Goal: Register for event/course

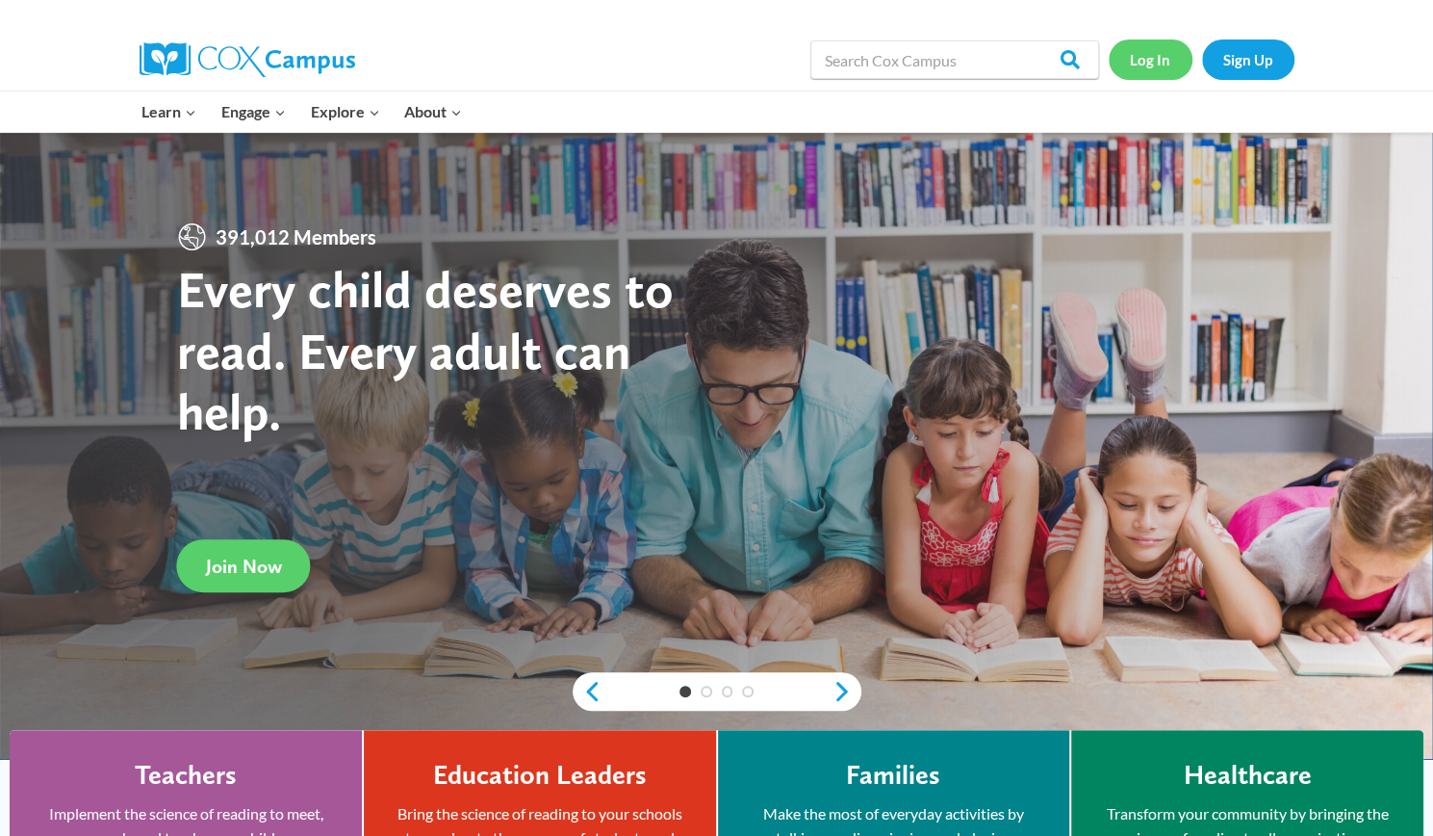
click at [1145, 49] on link "Log In" at bounding box center [1151, 58] width 84 height 39
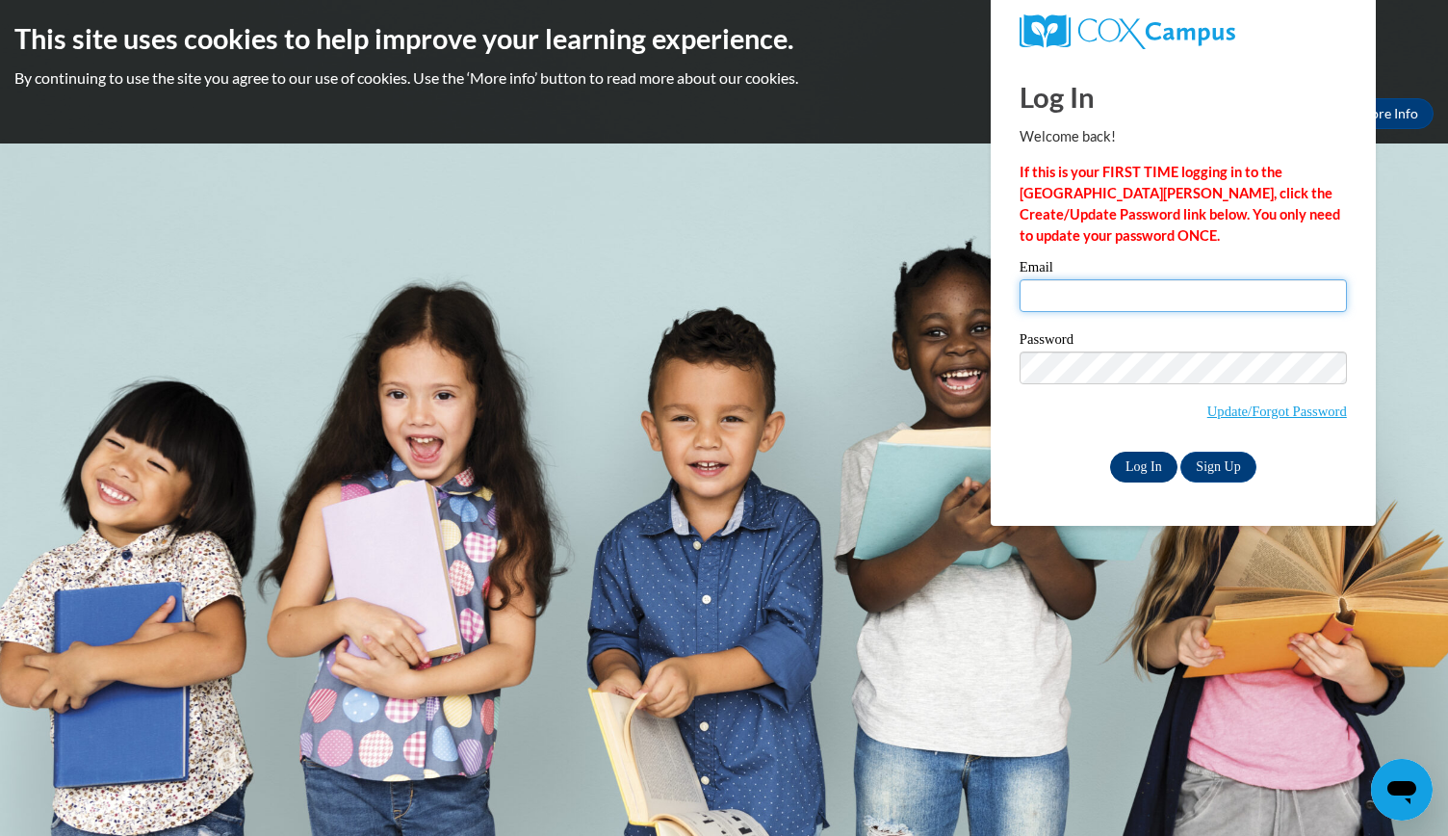
type input "taria.croom@bcesc.org"
click at [1140, 459] on input "Log In" at bounding box center [1143, 466] width 67 height 31
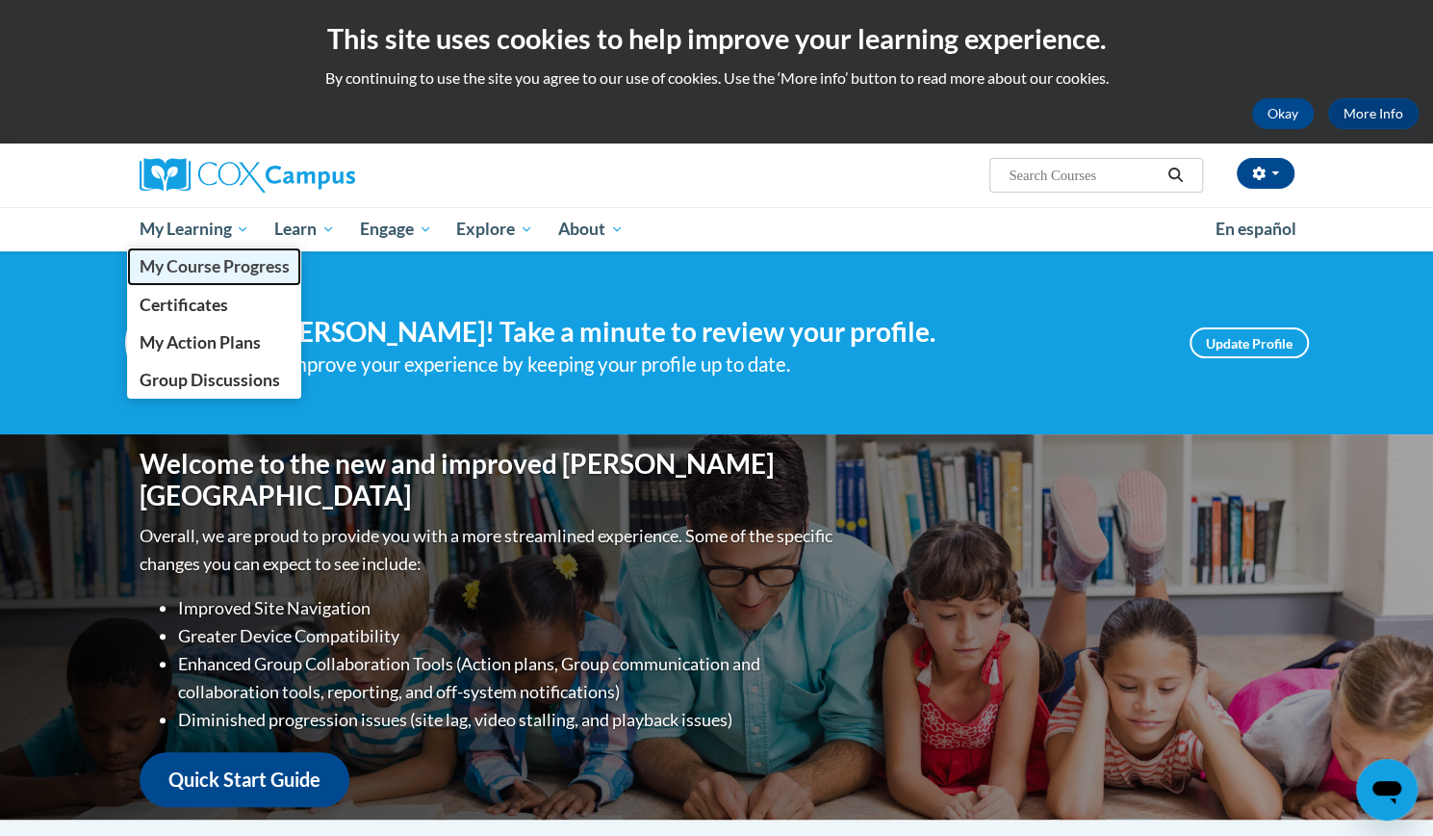
click at [228, 269] on span "My Course Progress" at bounding box center [214, 266] width 150 height 20
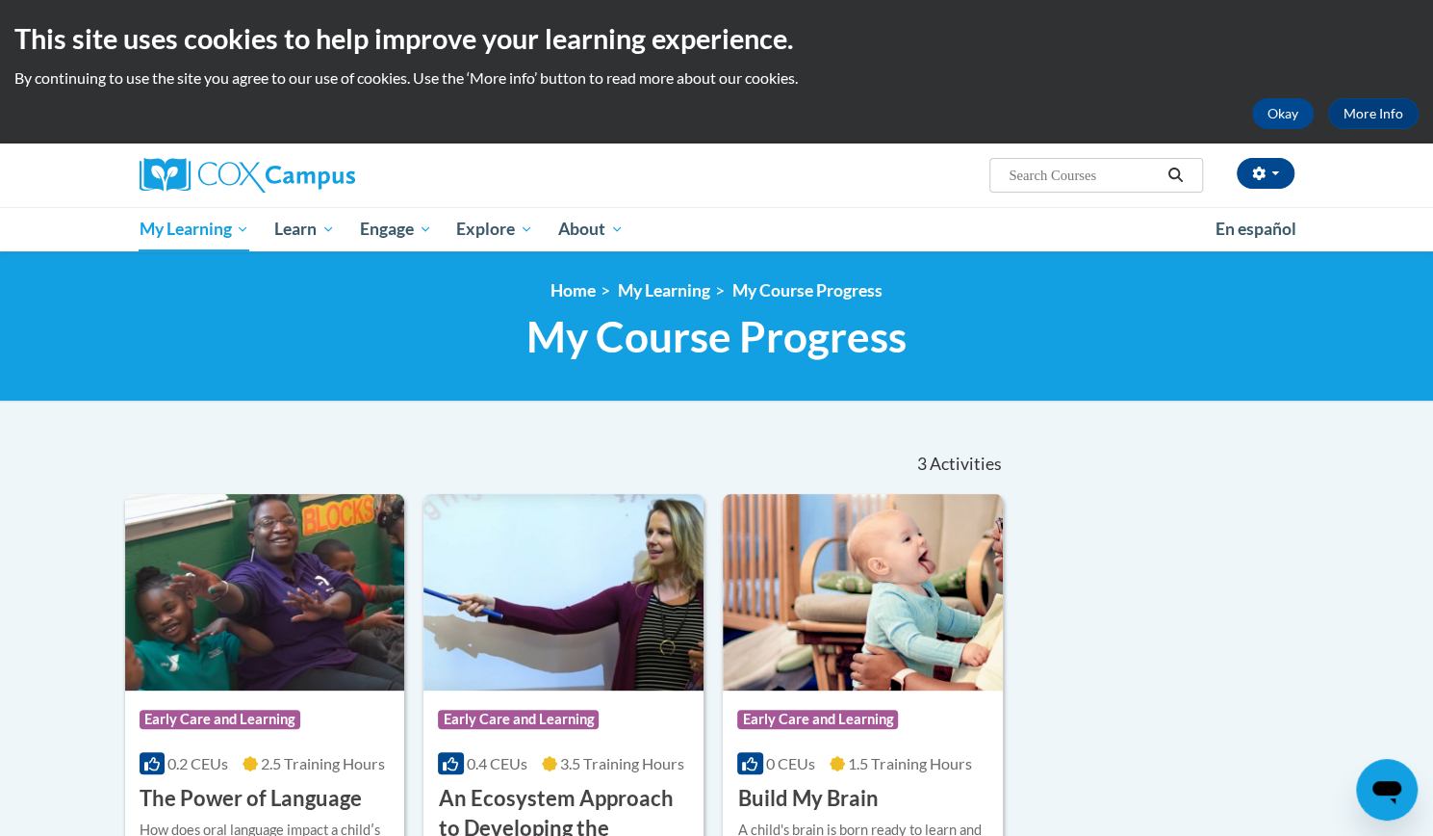
click at [1069, 170] on input "Search..." at bounding box center [1084, 175] width 154 height 23
type input "meaningful conversations"
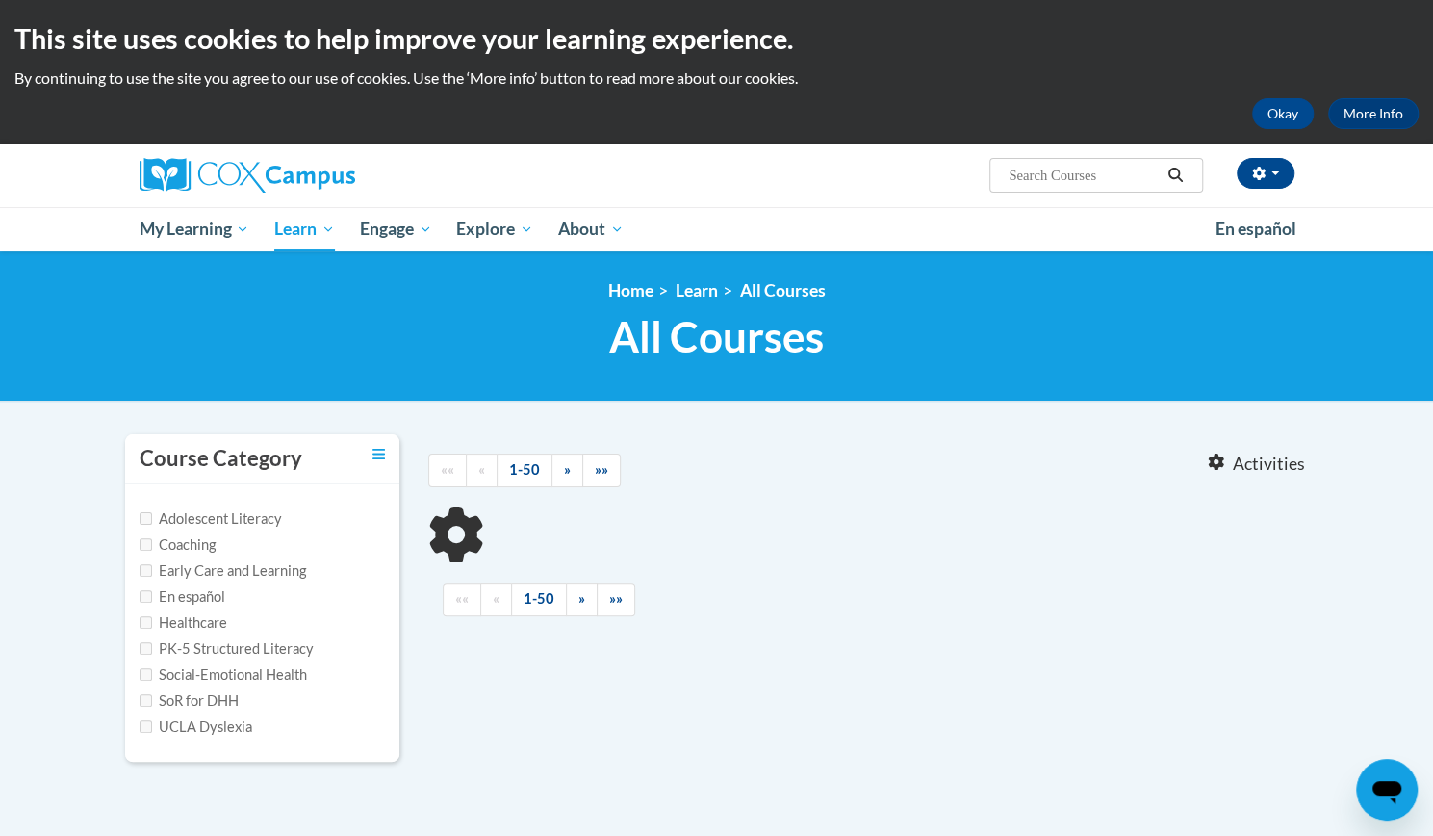
type input "meaningful conversations"
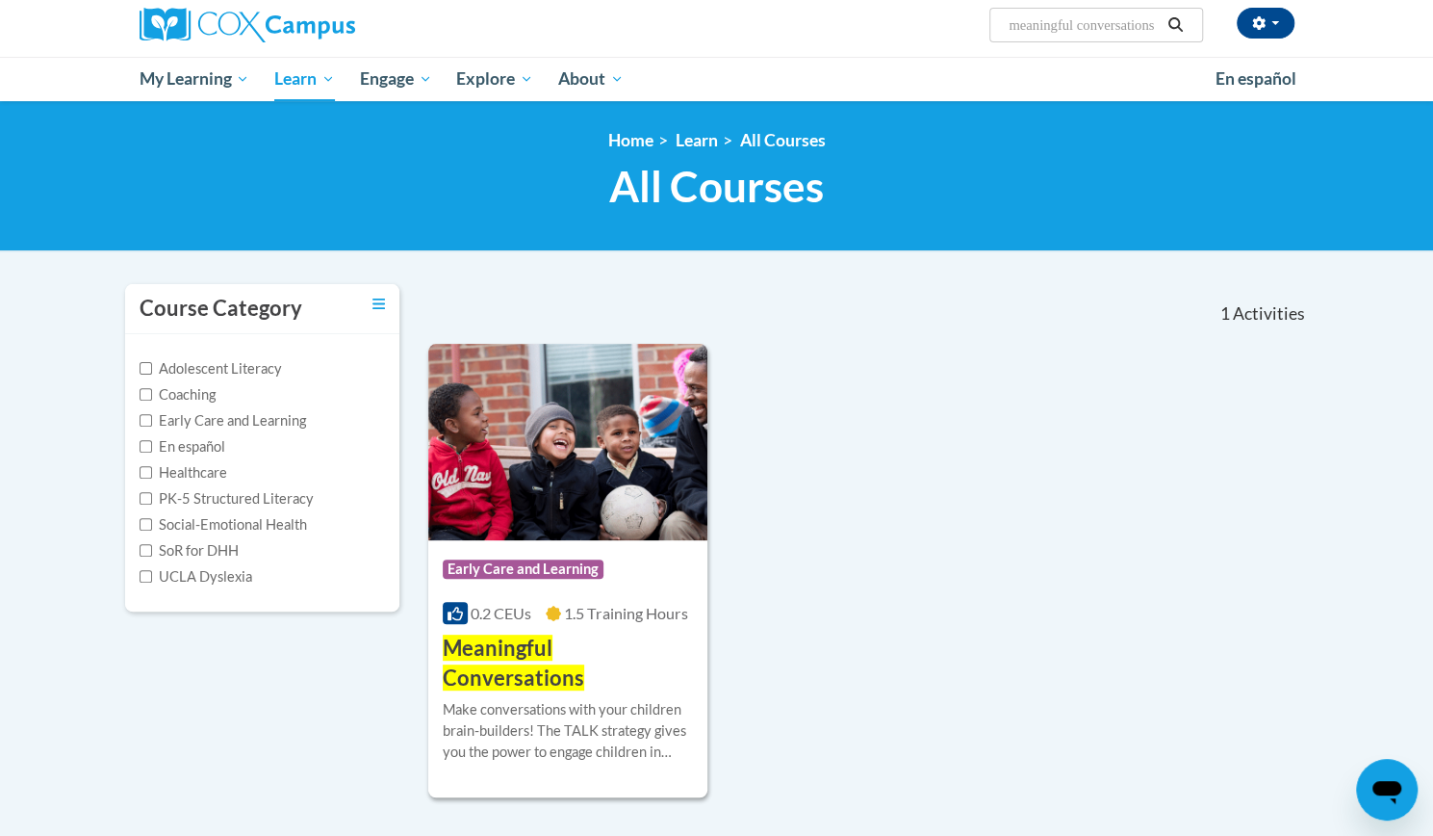
scroll to position [162, 0]
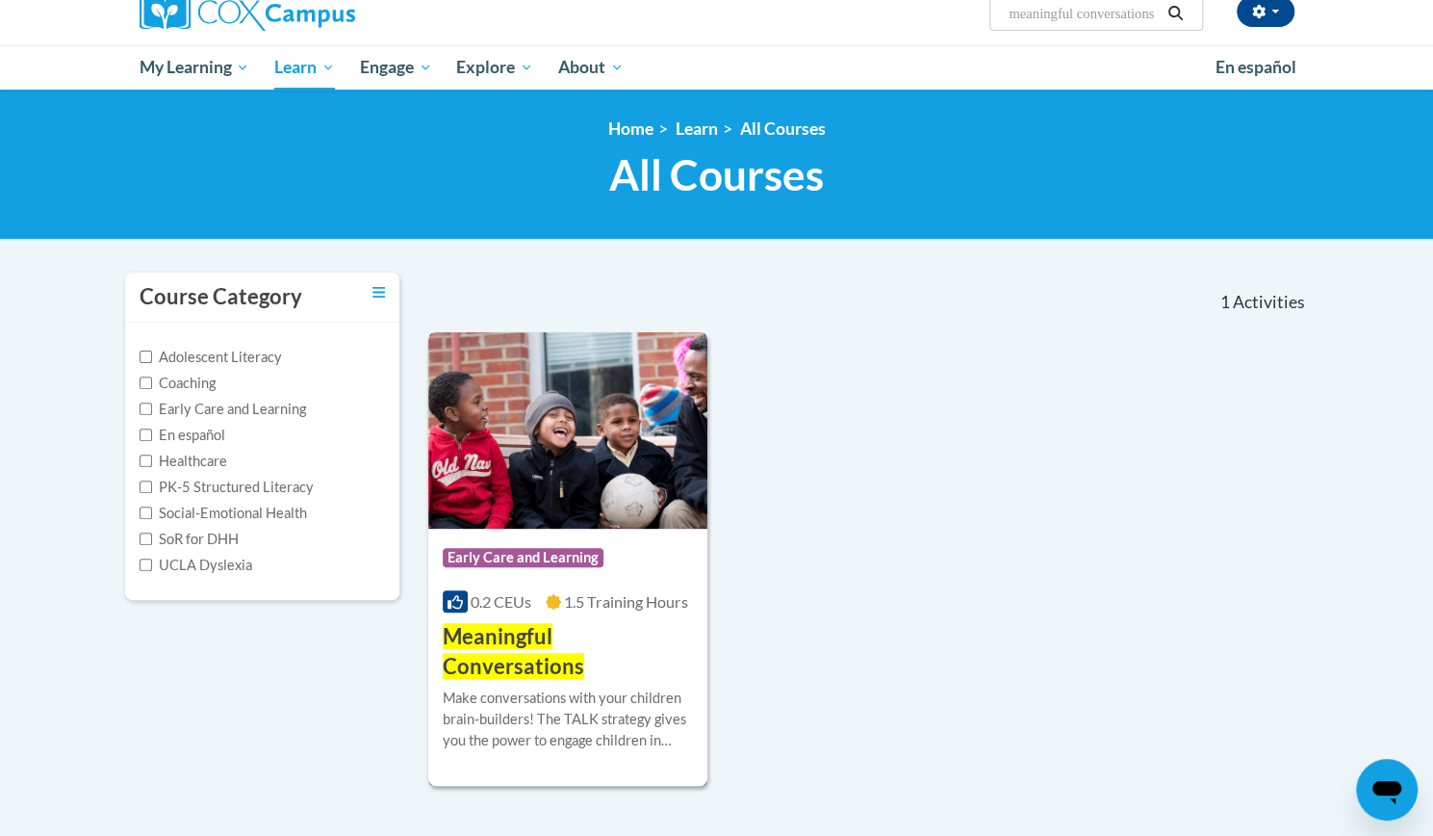
click at [653, 538] on div "Course Category: Early Care and Learning" at bounding box center [568, 559] width 251 height 43
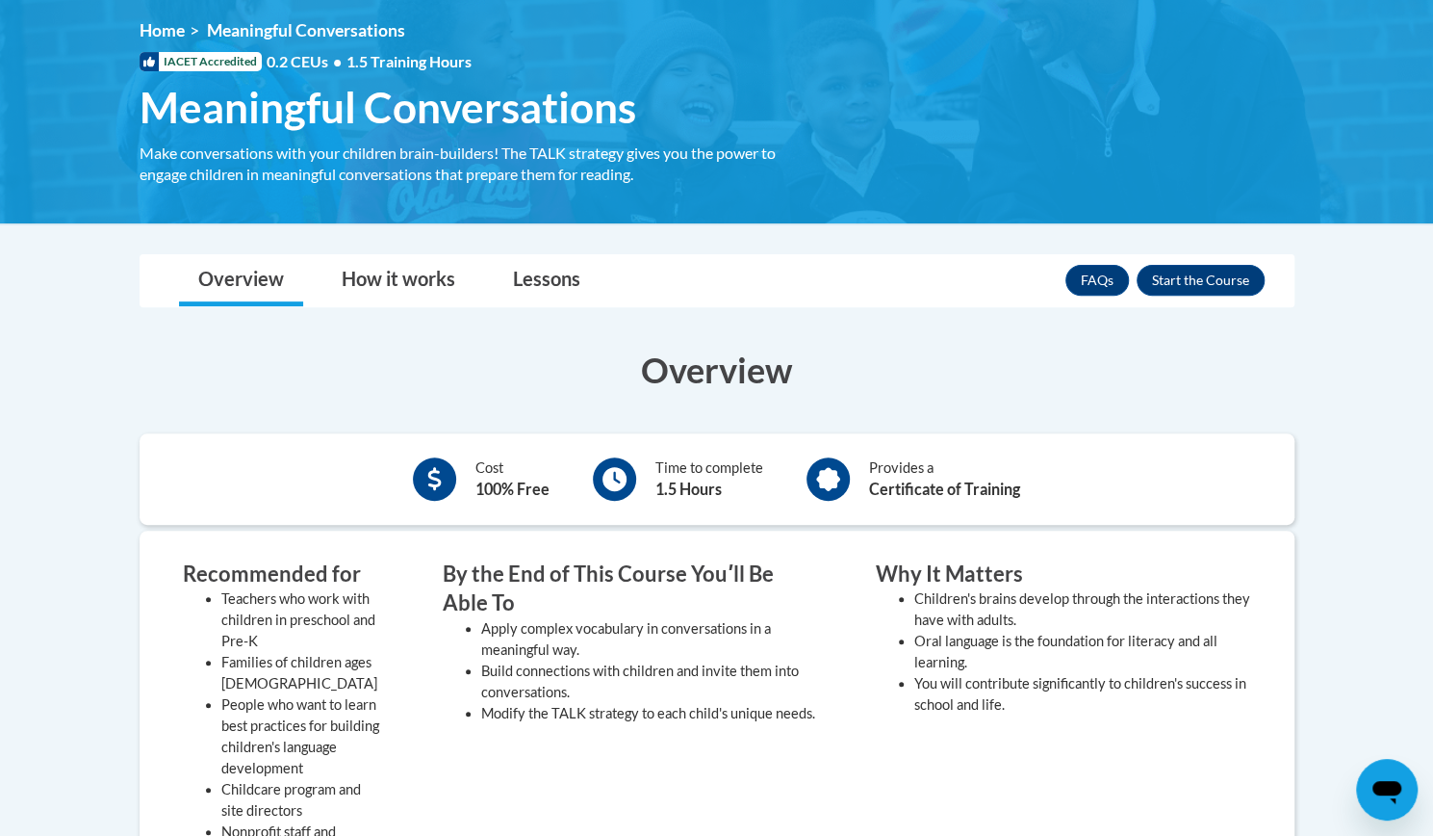
scroll to position [250, 0]
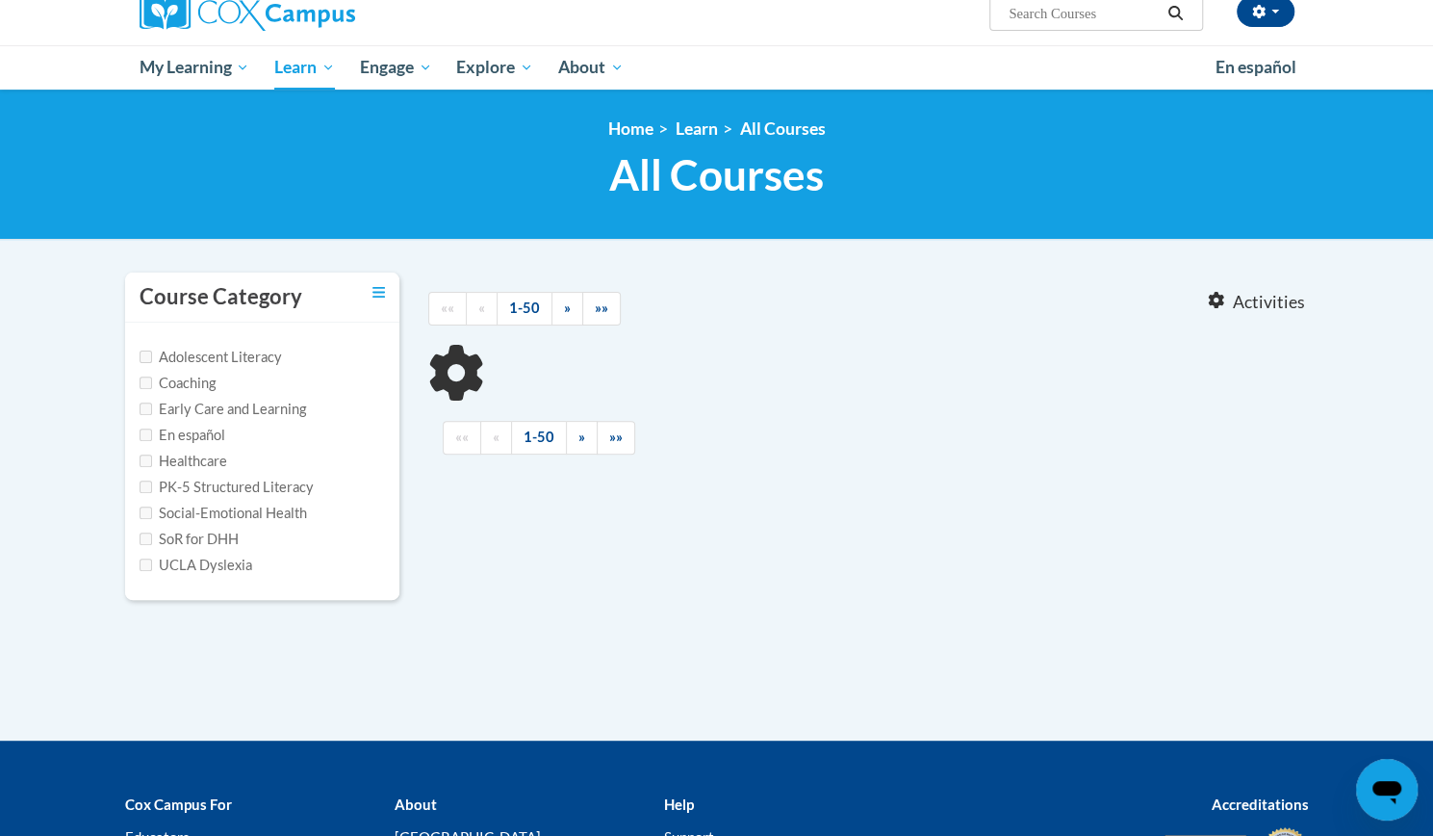
type input "meaningful conversations"
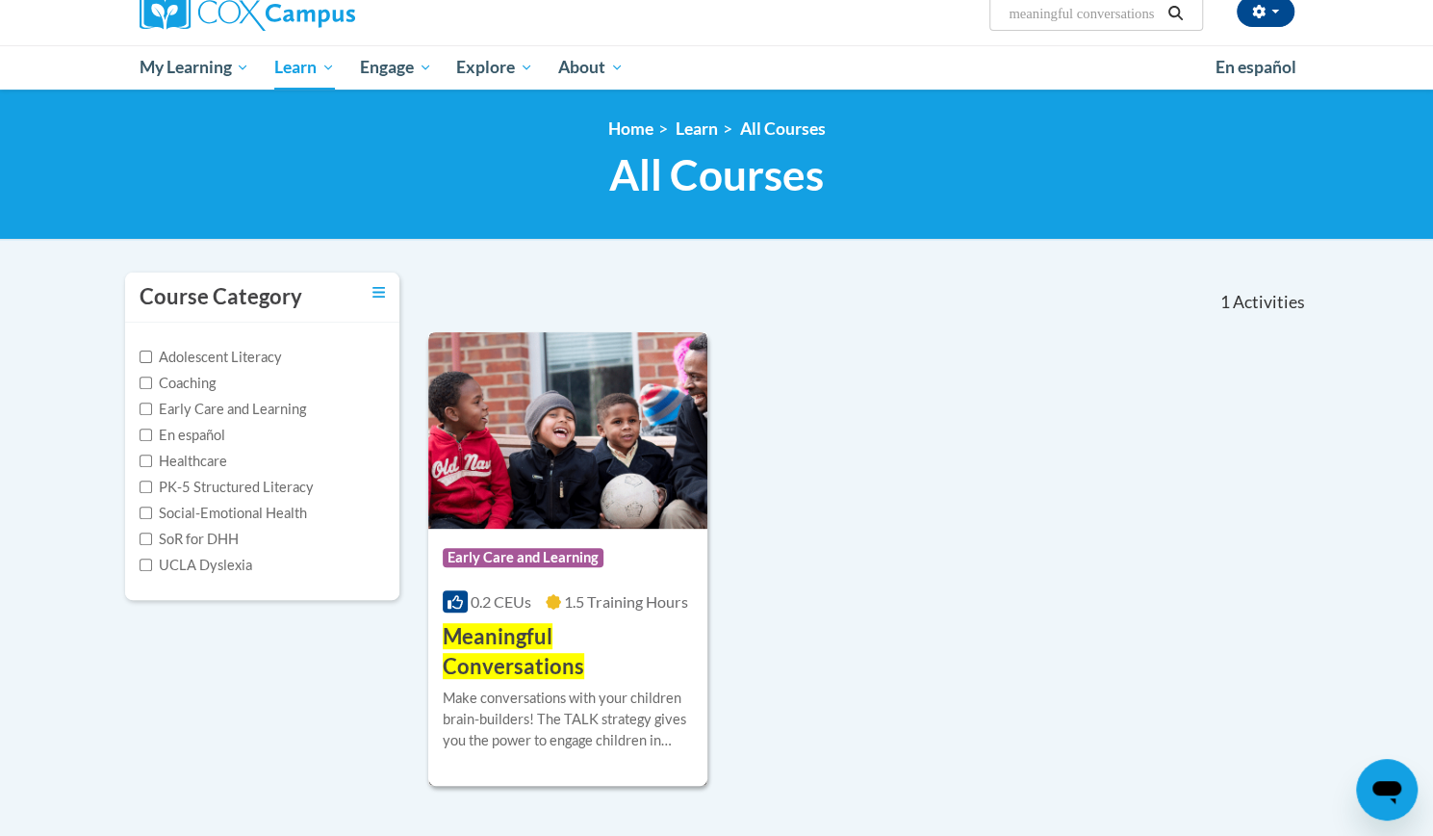
click at [435, 440] on img at bounding box center [568, 430] width 280 height 196
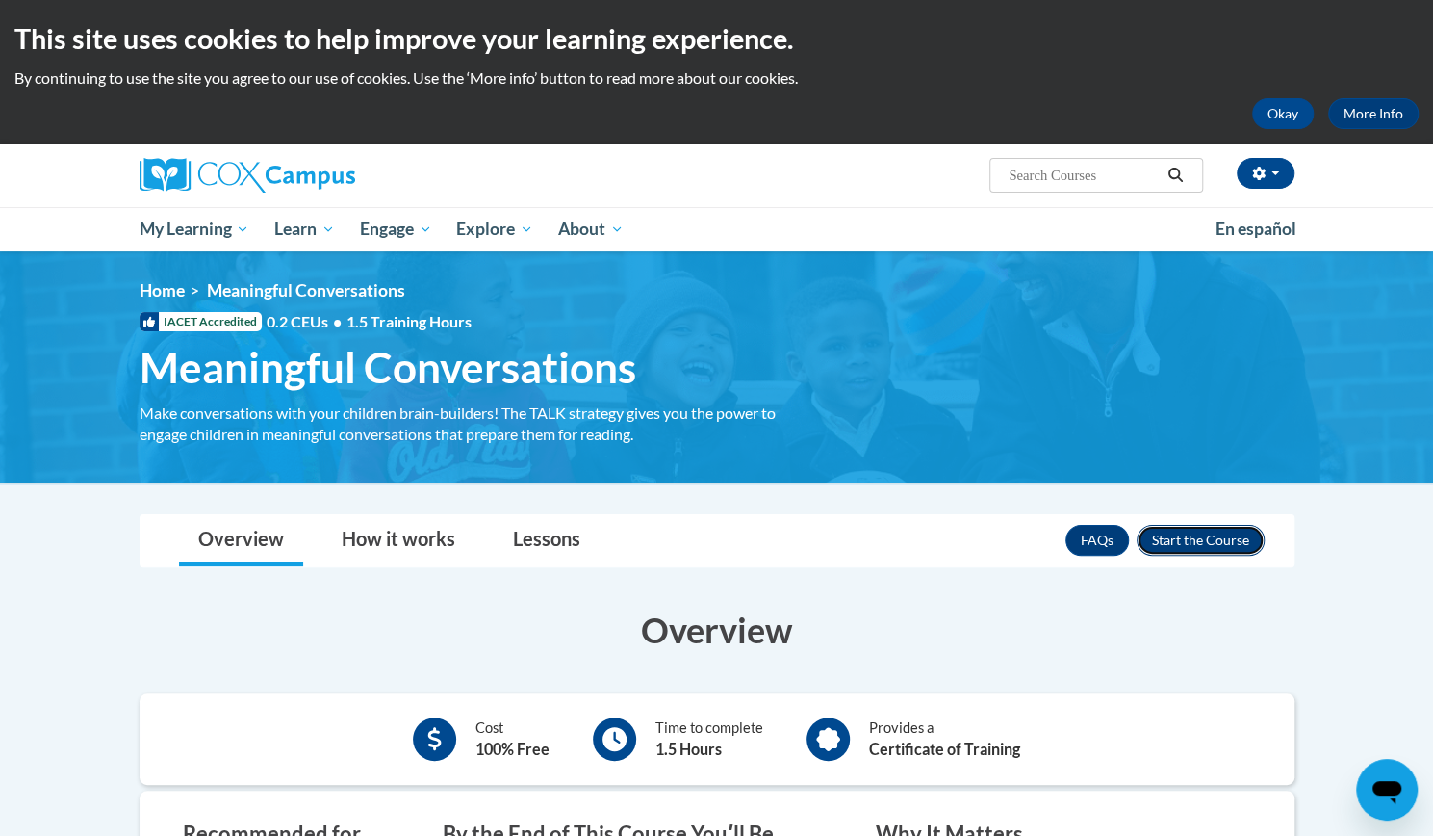
click at [1229, 528] on button "Enroll" at bounding box center [1201, 540] width 128 height 31
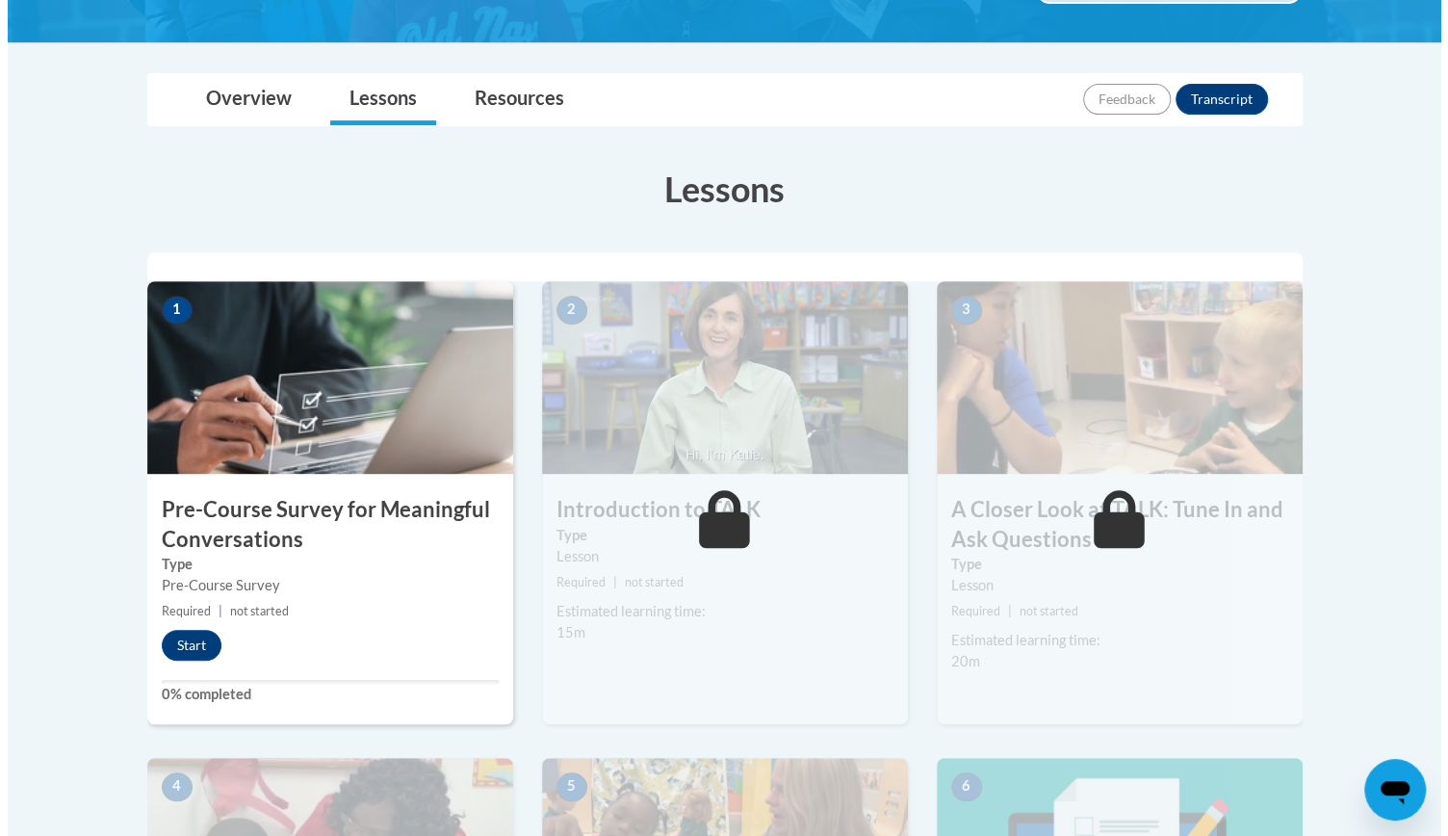
scroll to position [424, 0]
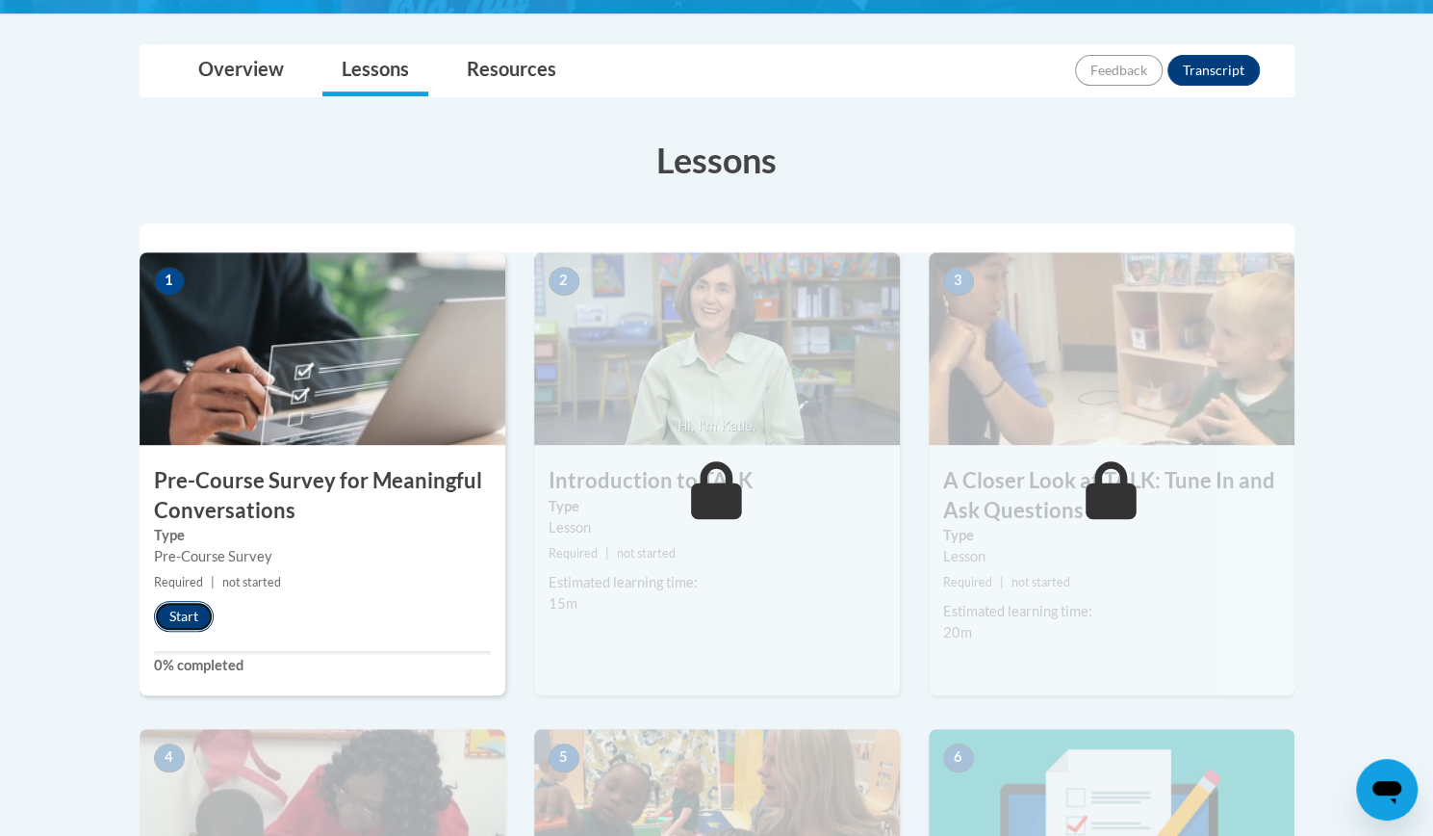
click at [173, 623] on button "Start" at bounding box center [184, 616] width 60 height 31
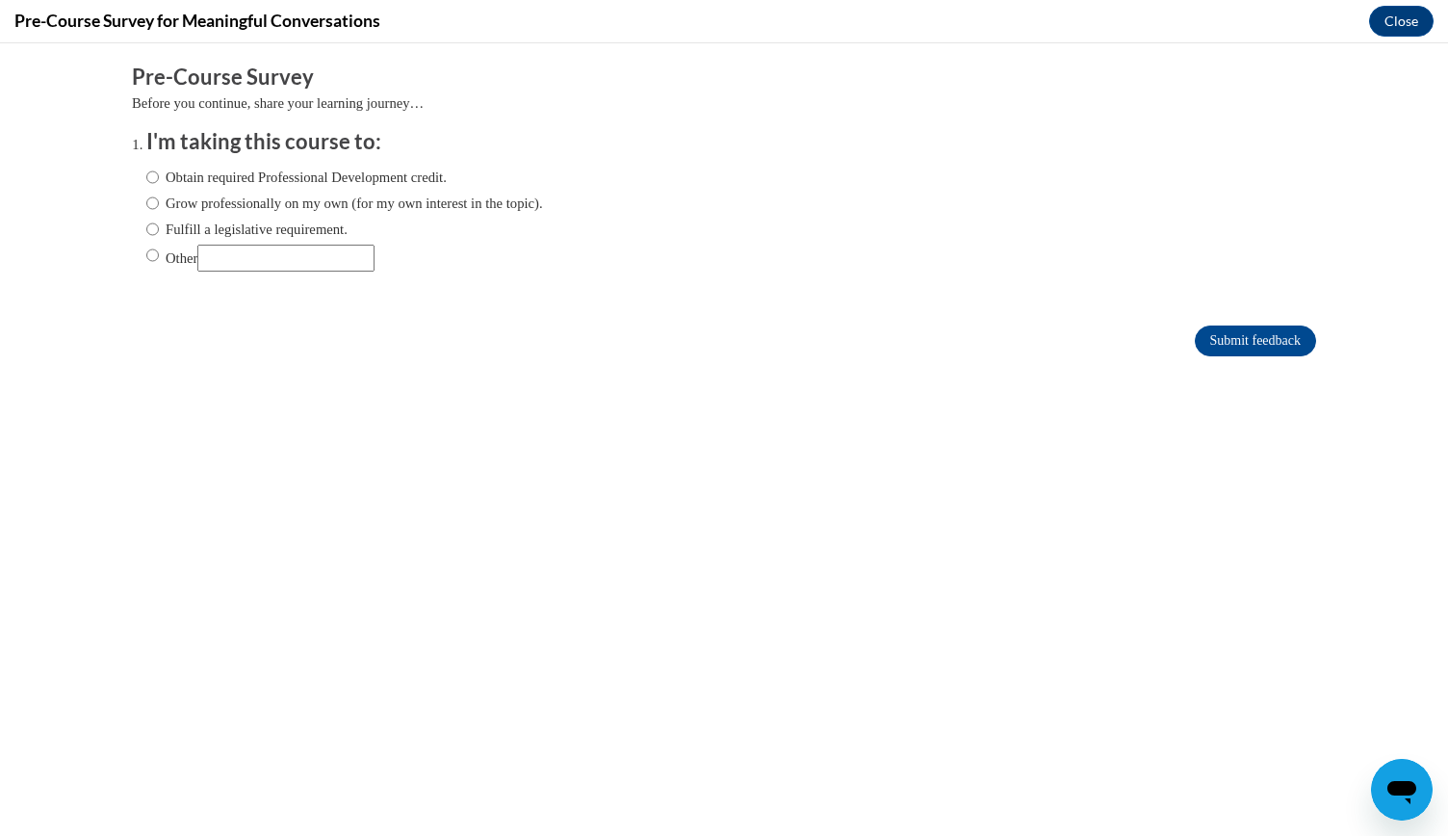
scroll to position [0, 0]
click at [156, 172] on label "Obtain required Professional Development credit." at bounding box center [296, 177] width 300 height 21
click at [156, 172] on input "Obtain required Professional Development credit." at bounding box center [152, 177] width 13 height 21
radio input "true"
click at [1233, 342] on input "Submit feedback" at bounding box center [1255, 340] width 121 height 31
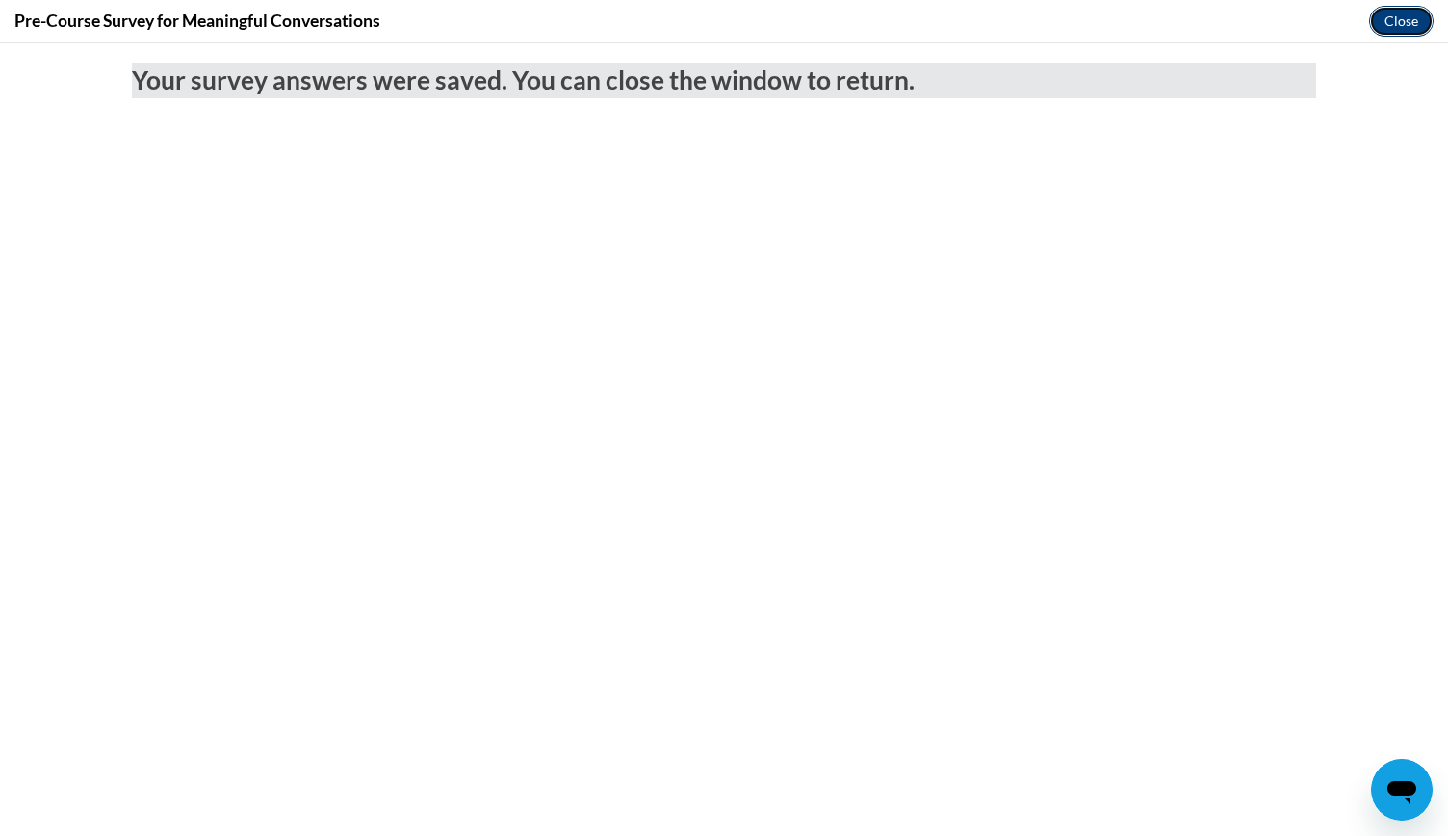
click at [1415, 12] on button "Close" at bounding box center [1401, 21] width 64 height 31
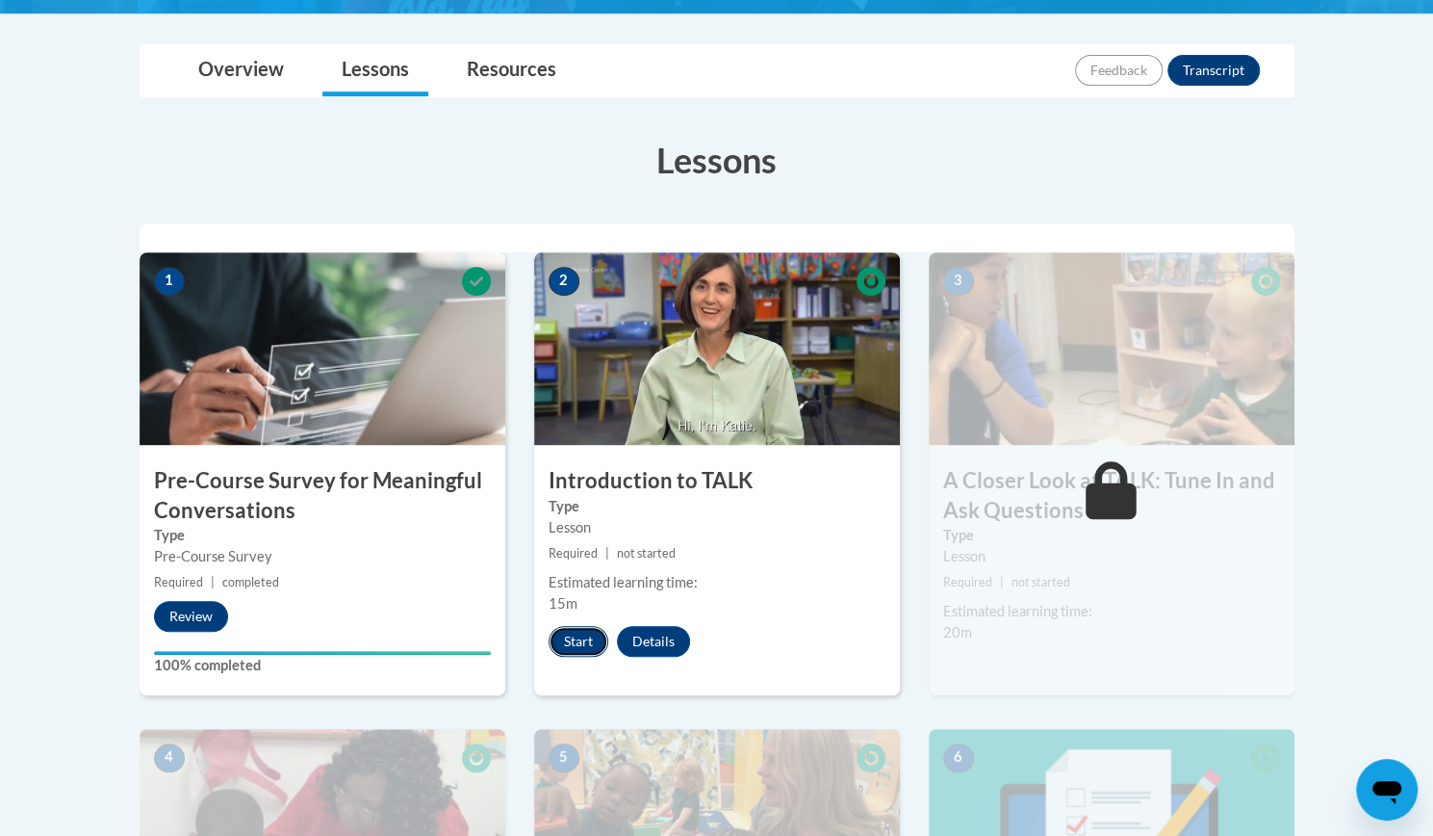
click at [566, 639] on button "Start" at bounding box center [579, 641] width 60 height 31
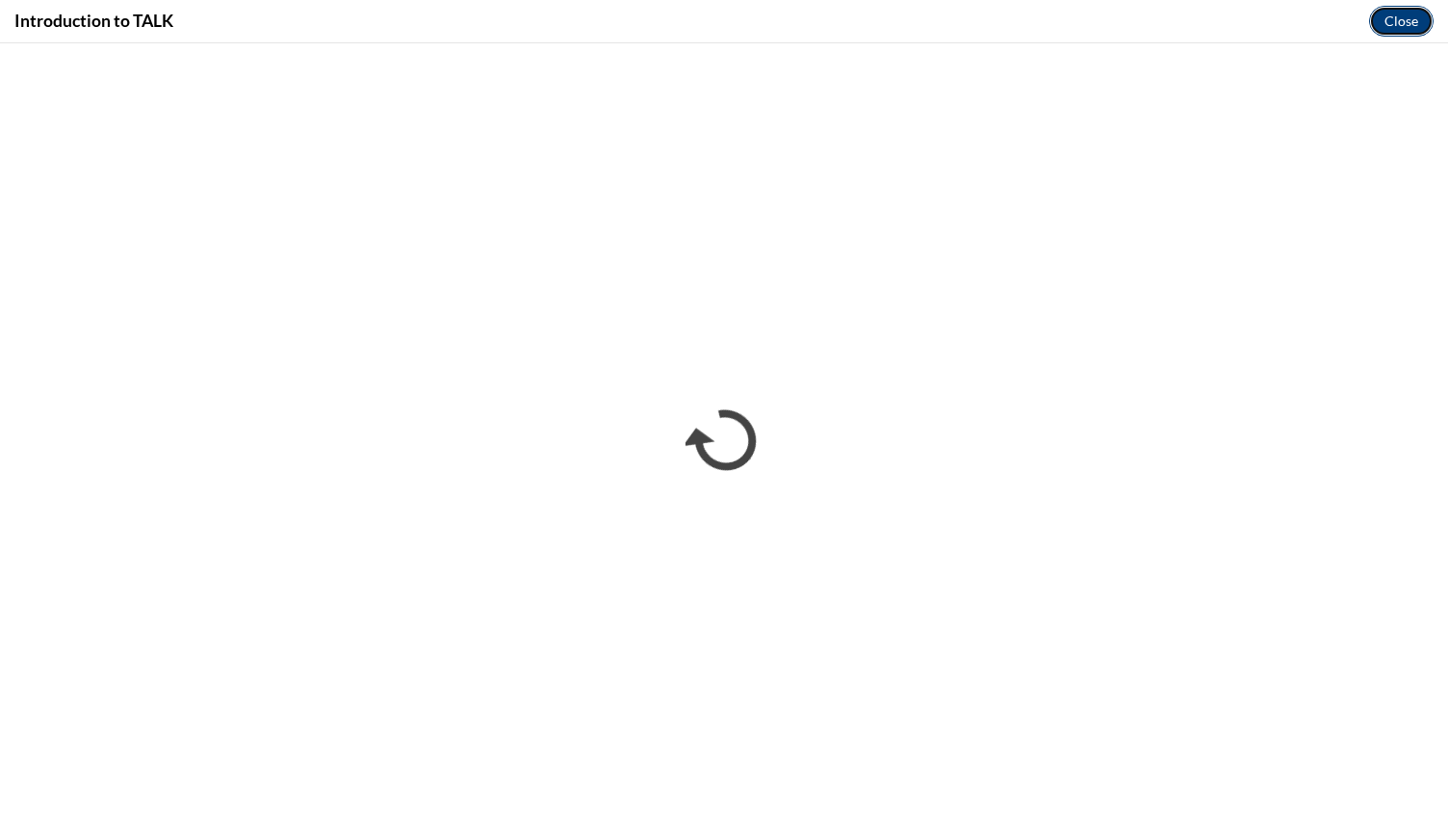
click at [1400, 21] on button "Close" at bounding box center [1401, 21] width 64 height 31
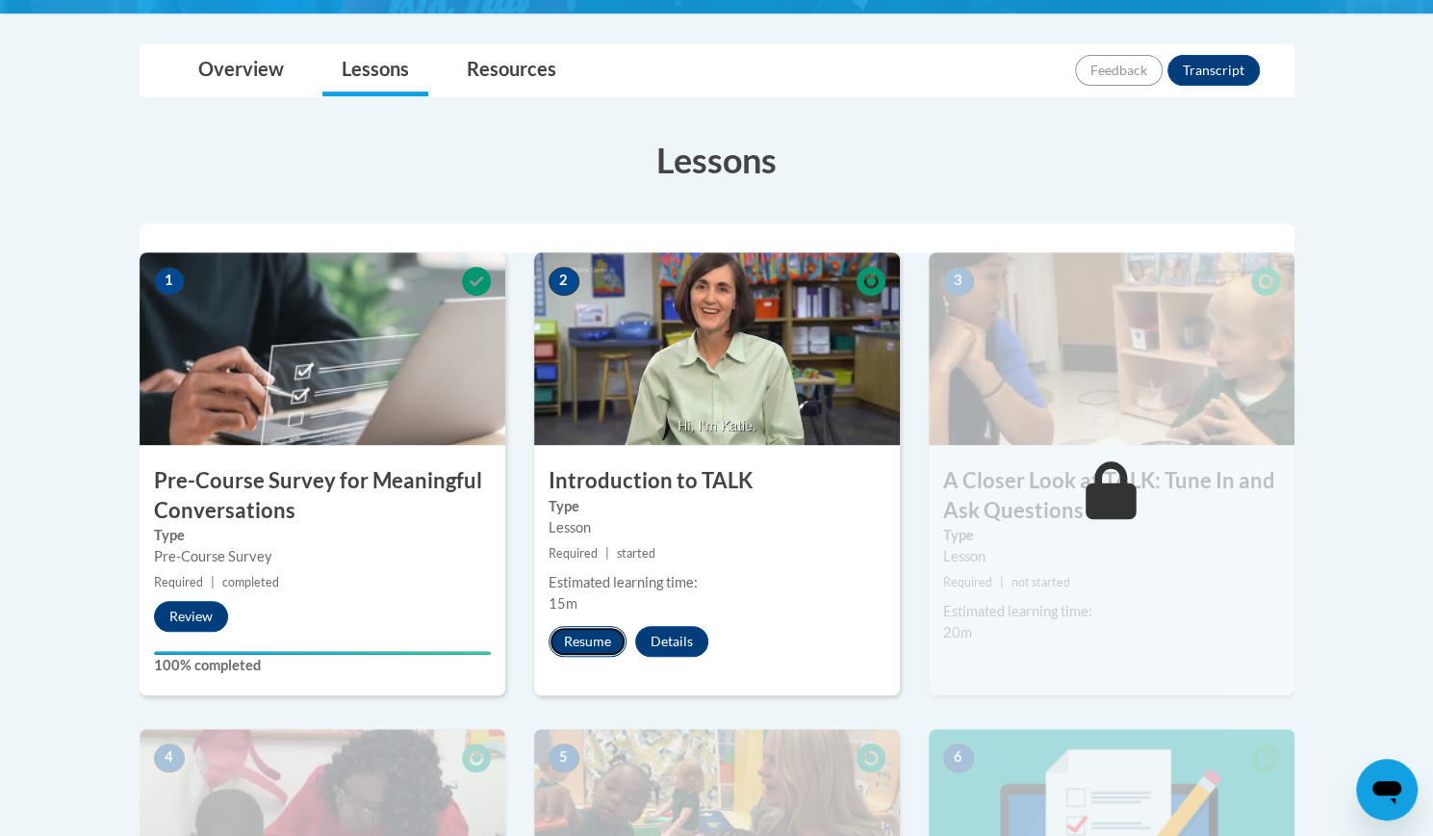
click at [587, 638] on button "Resume" at bounding box center [588, 641] width 78 height 31
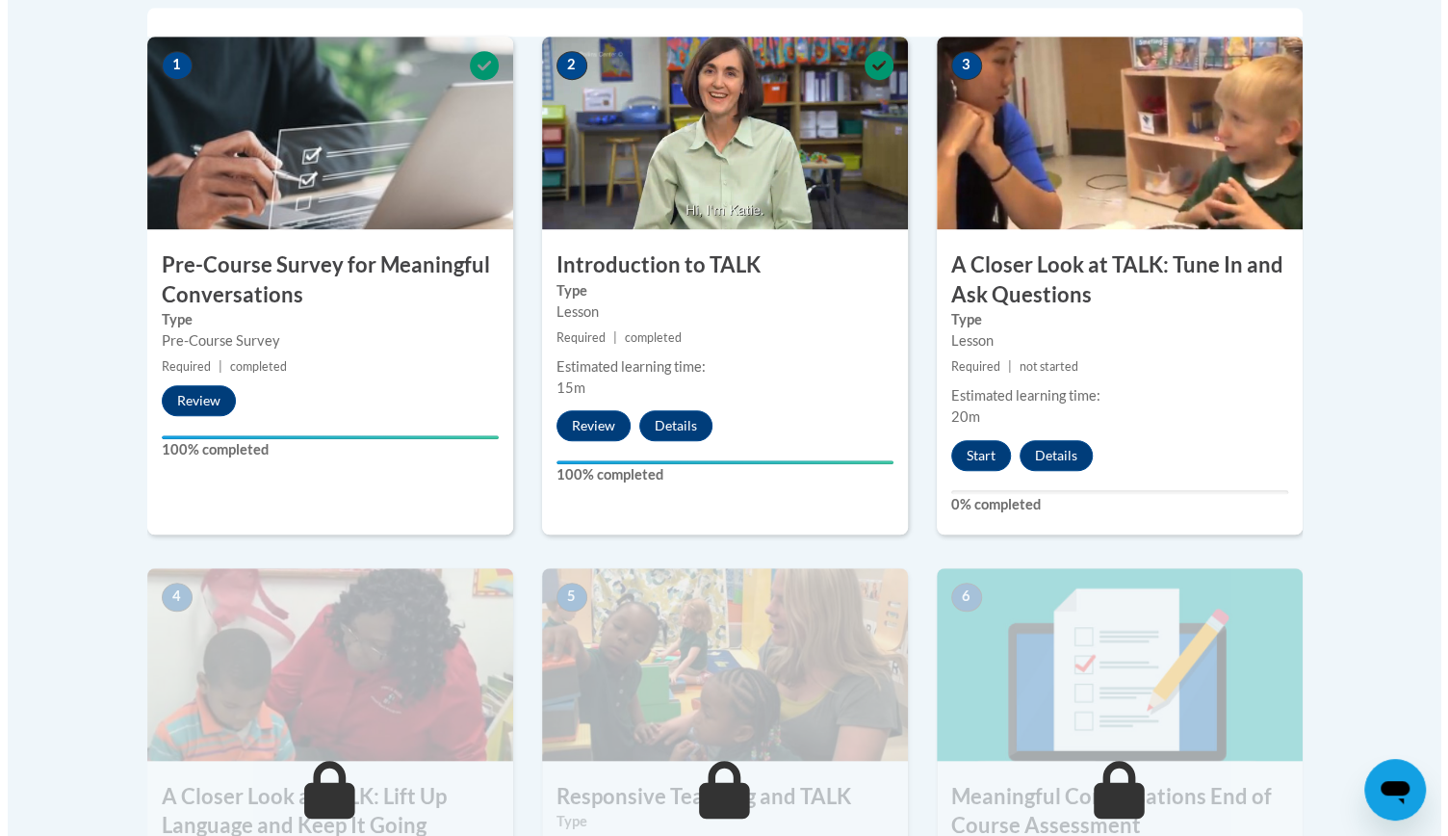
scroll to position [657, 0]
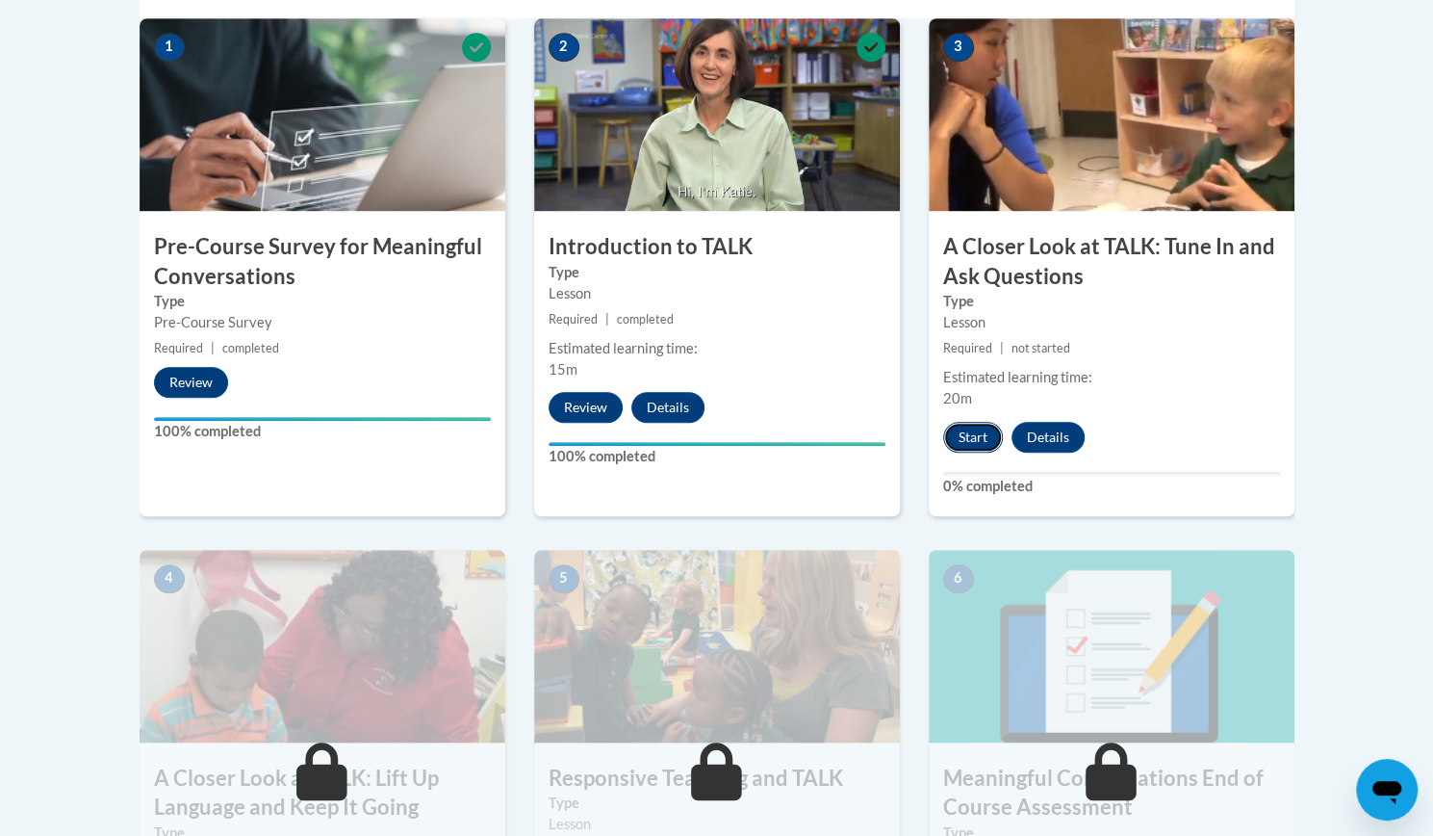
click at [991, 432] on button "Start" at bounding box center [973, 437] width 60 height 31
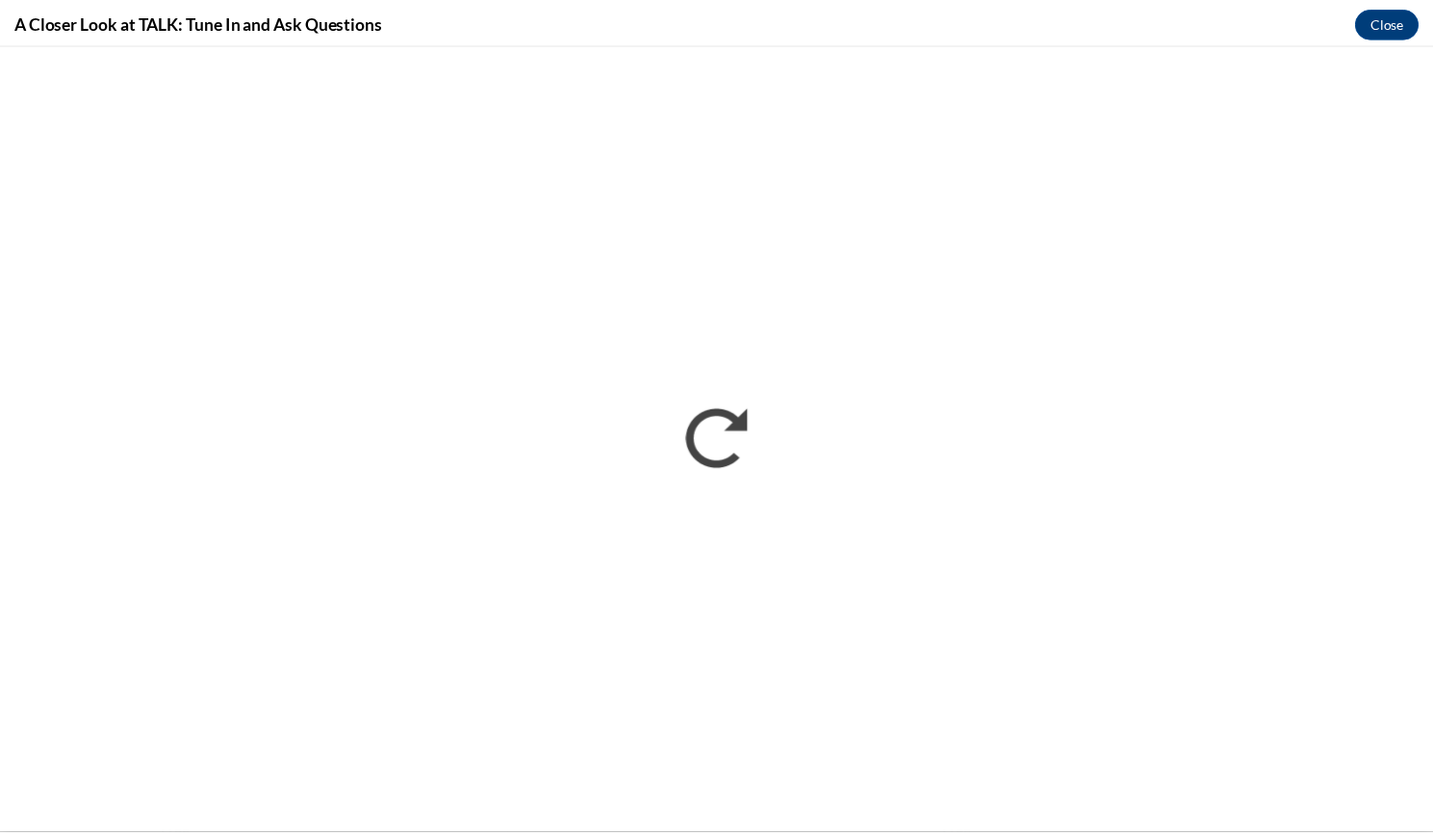
scroll to position [0, 0]
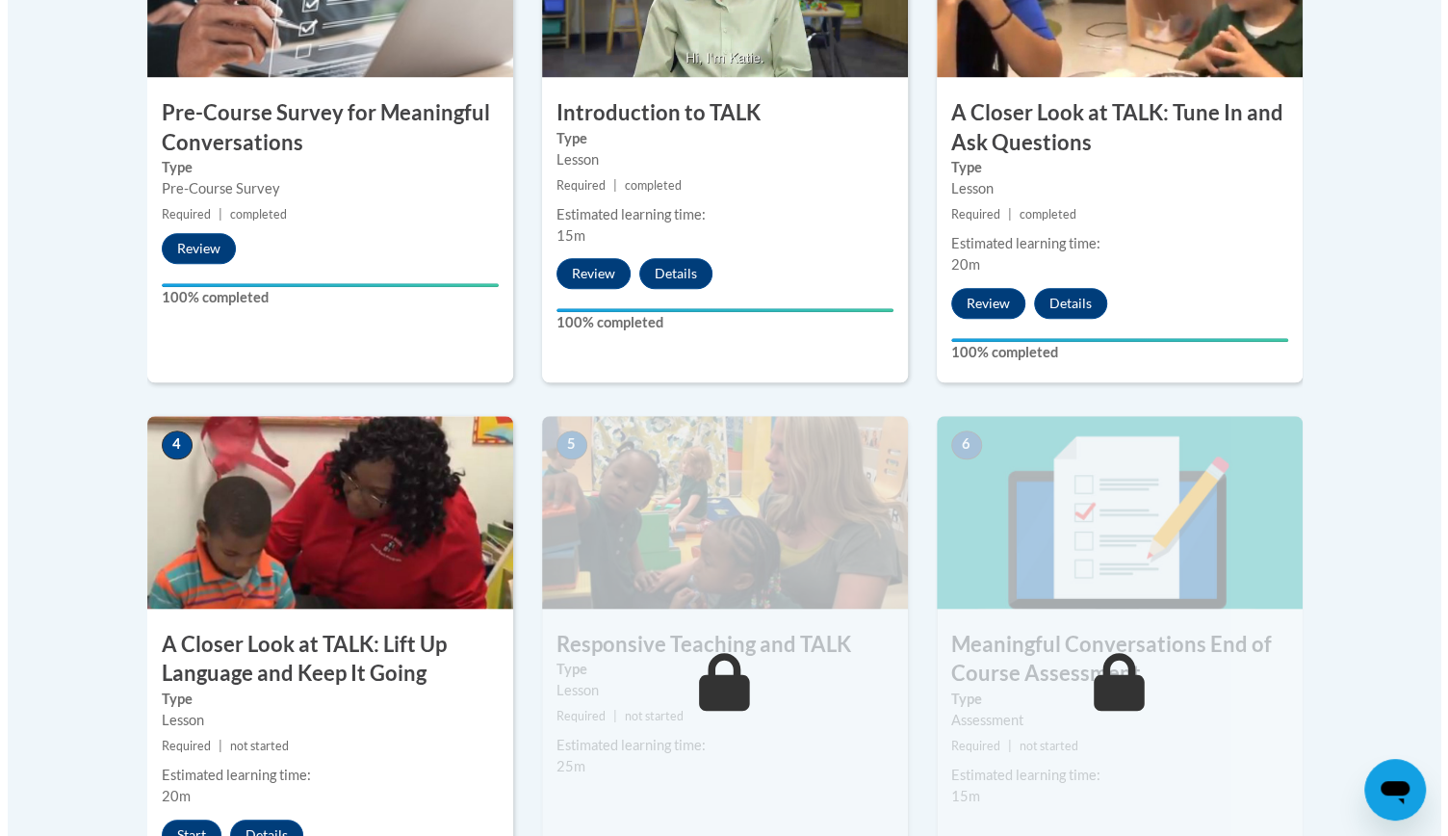
scroll to position [1359, 0]
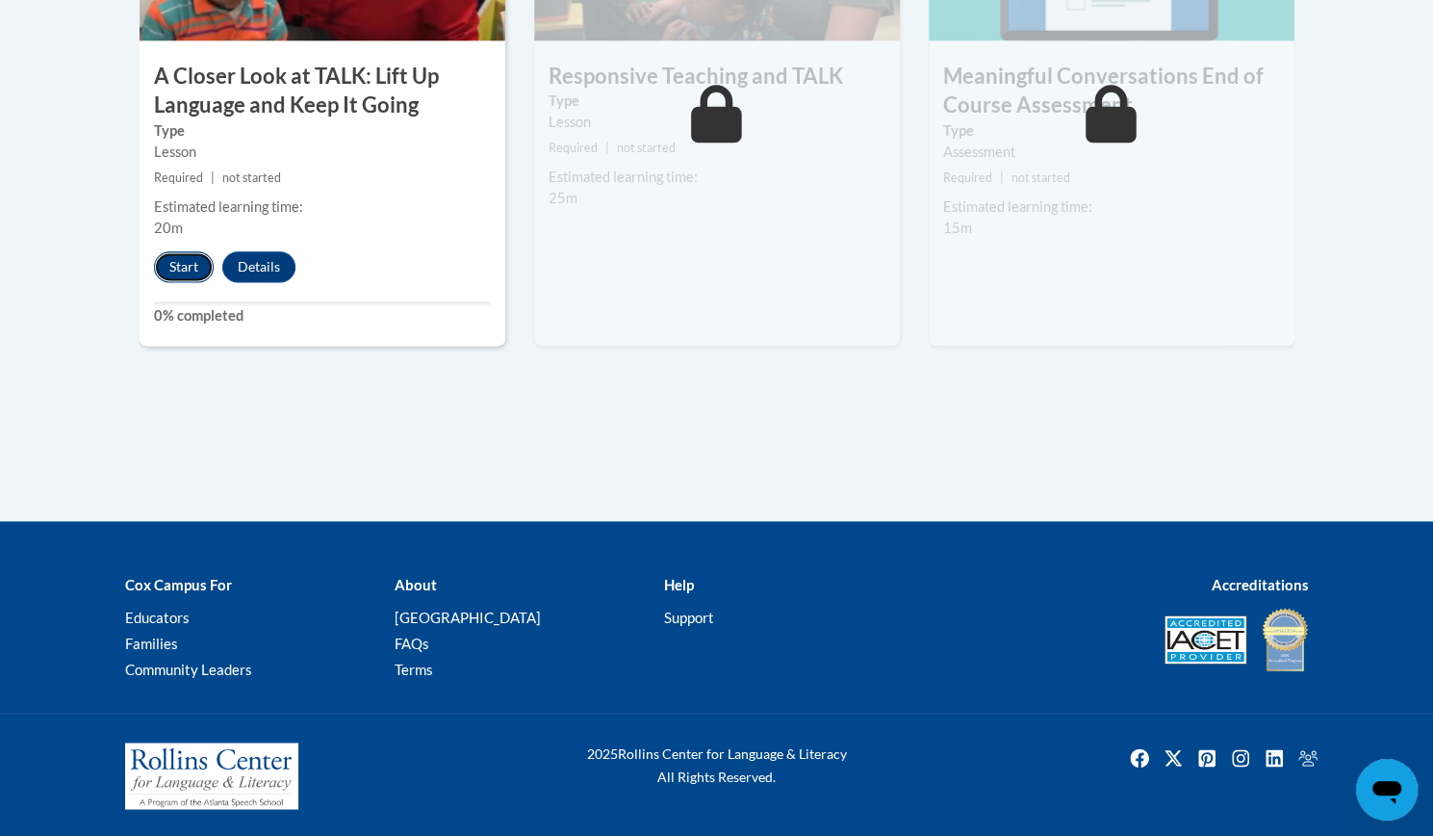
click at [192, 262] on button "Start" at bounding box center [184, 266] width 60 height 31
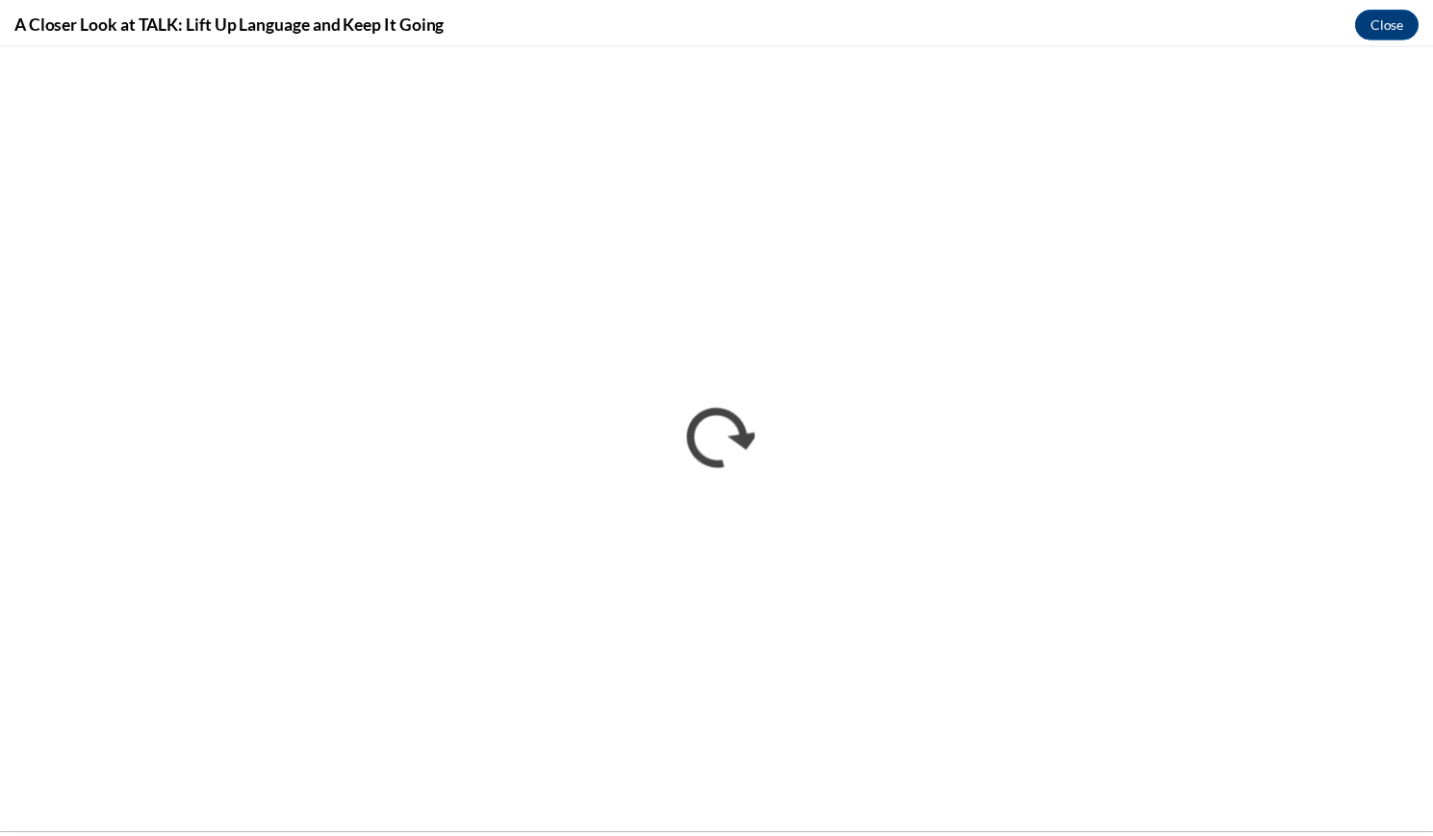
scroll to position [0, 0]
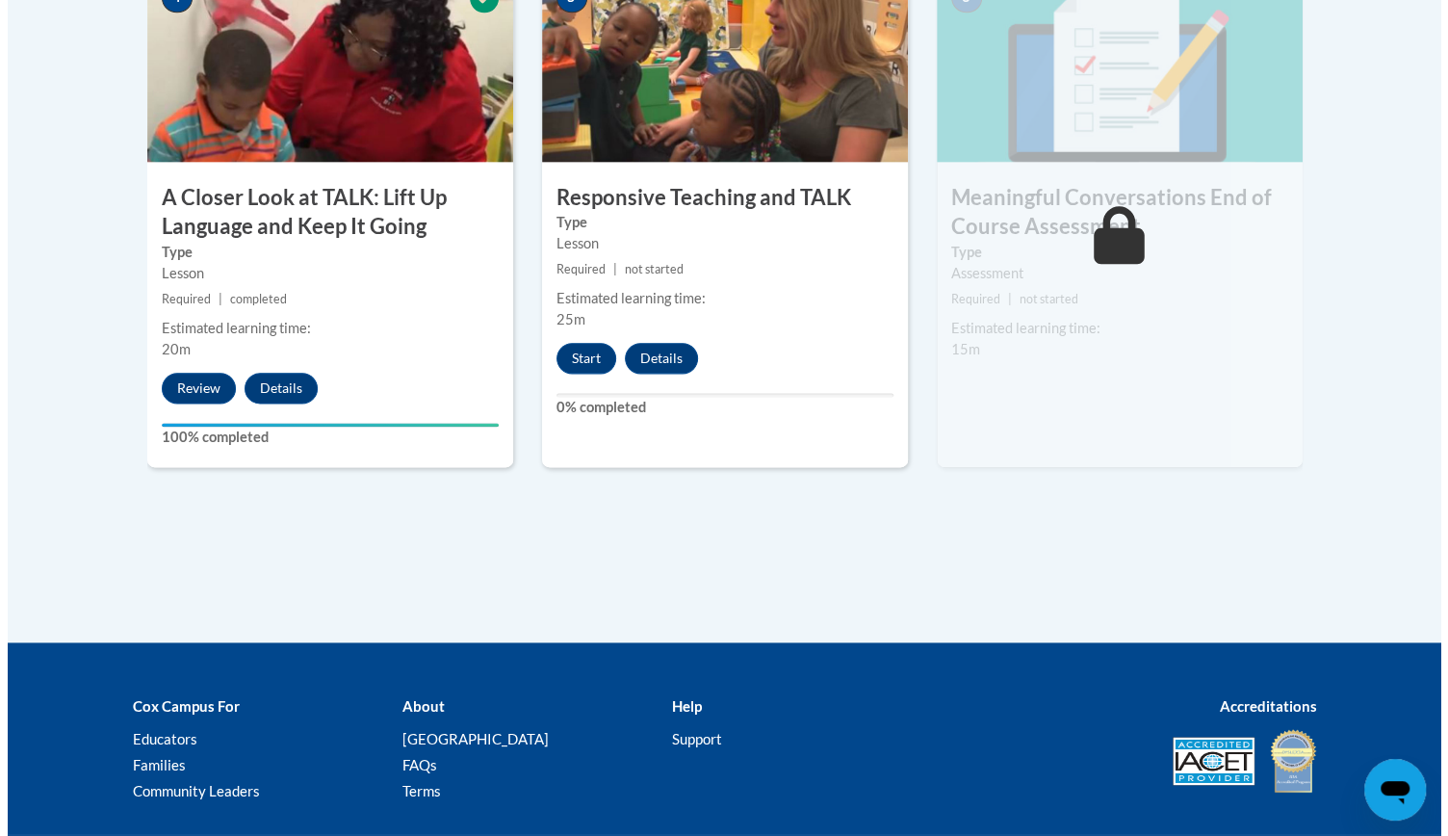
scroll to position [1252, 0]
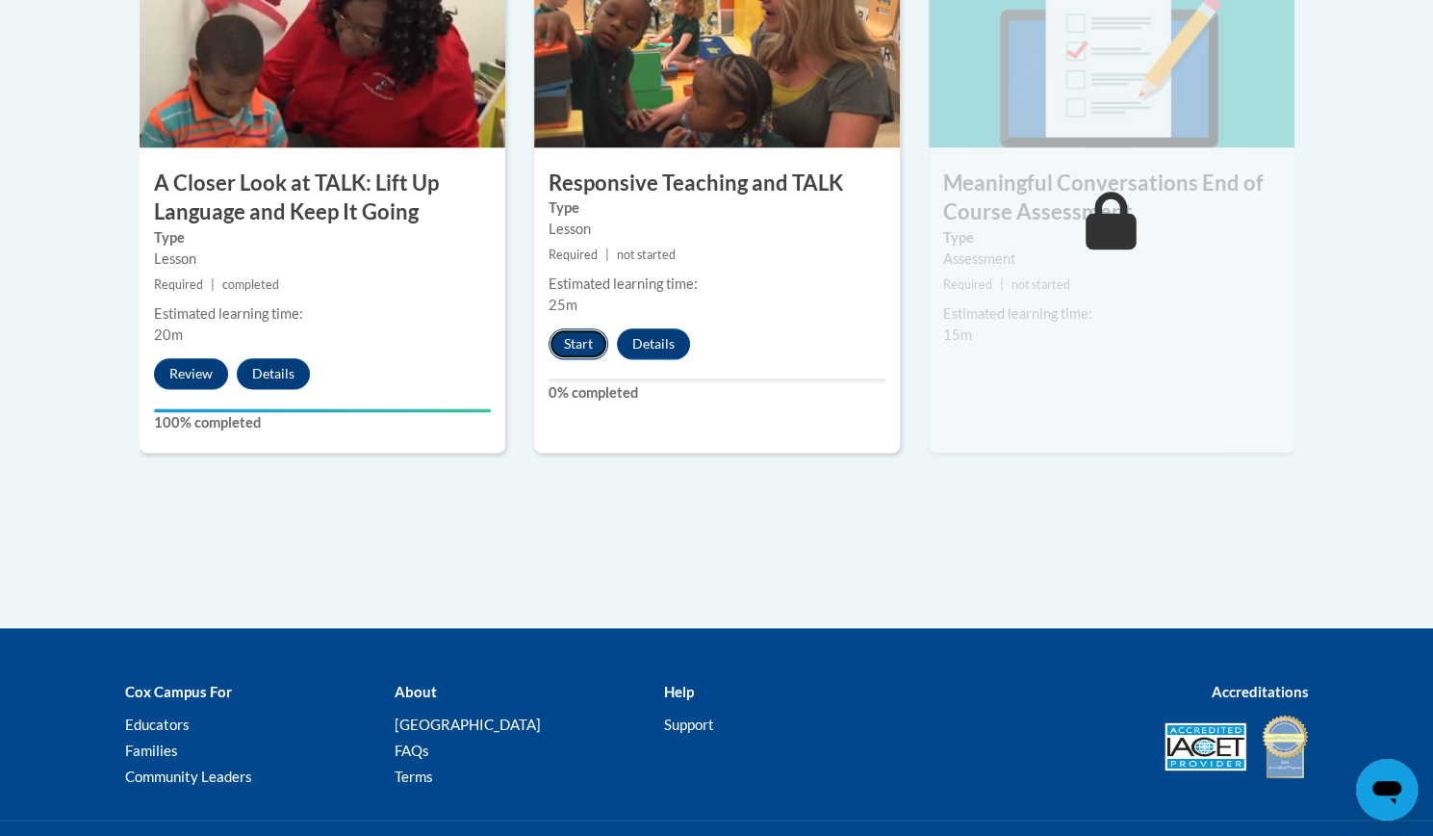
click at [580, 346] on button "Start" at bounding box center [579, 343] width 60 height 31
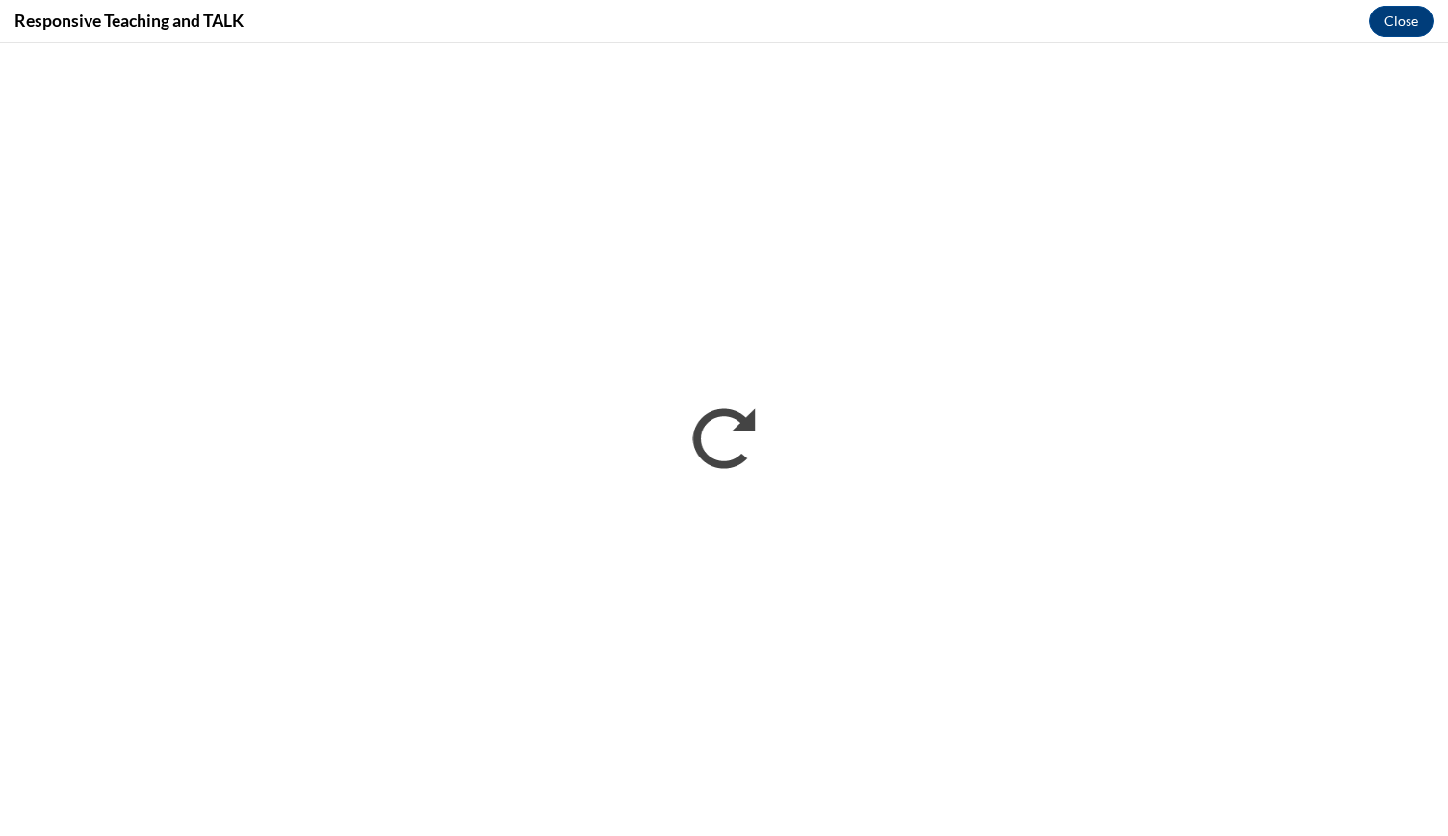
scroll to position [0, 0]
